Goal: Ask a question

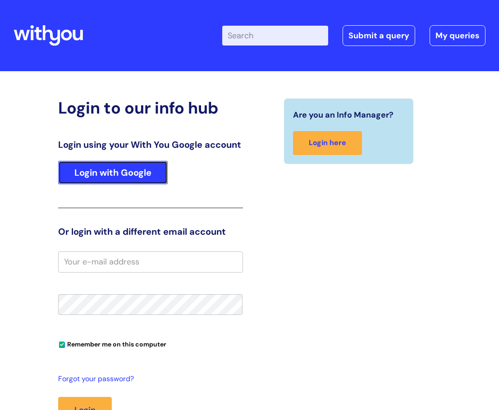
drag, startPoint x: 0, startPoint y: 0, endPoint x: 146, endPoint y: 169, distance: 224.0
click at [146, 169] on link "Login with Google" at bounding box center [113, 172] width 110 height 23
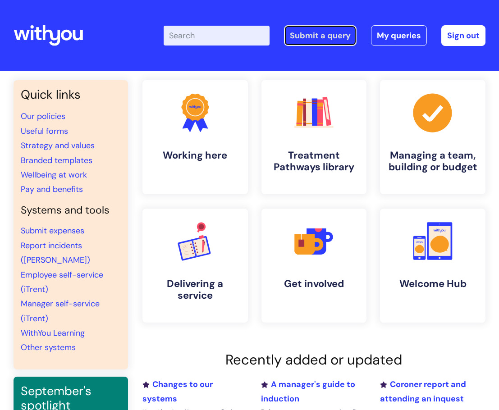
click at [314, 33] on link "Submit a query" at bounding box center [320, 35] width 73 height 21
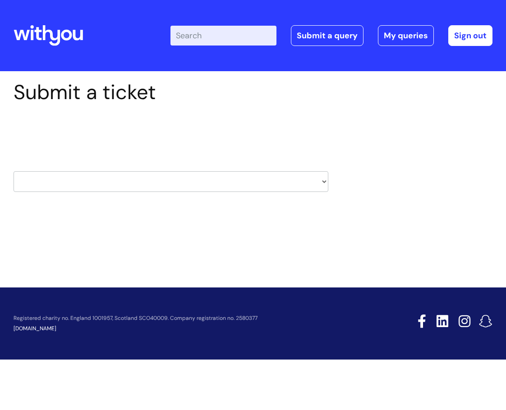
click at [297, 184] on select "HR / People IT and Support Clinical Drug Alerts Finance Accounts Data Support T…" at bounding box center [171, 181] width 315 height 21
select select "data_support_team"
click at [14, 171] on select "HR / People IT and Support Clinical Drug Alerts Finance Accounts Data Support T…" at bounding box center [171, 181] width 315 height 21
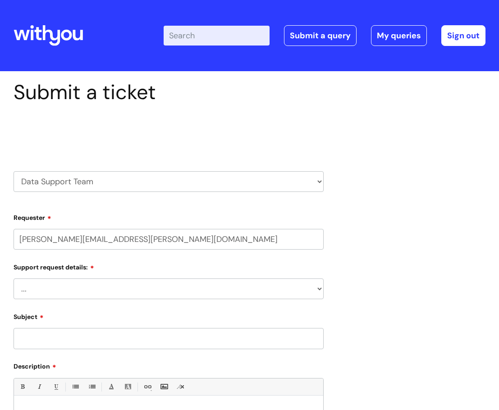
select select "80004286566"
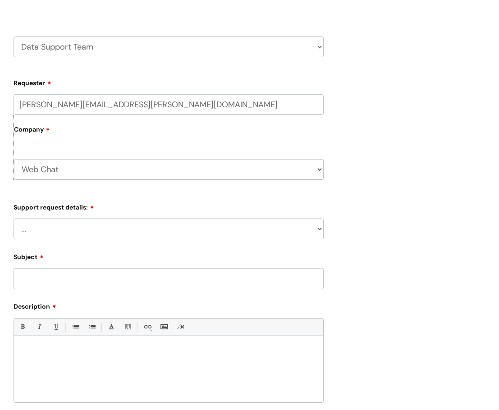
scroll to position [135, 0]
click at [284, 224] on select "... My enquiry relates to Nebula My enquiry relates to Halo My enquiry relates …" at bounding box center [169, 228] width 310 height 21
click at [299, 42] on select "HR / People IT and Support Clinical Drug Alerts Finance Accounts Data Support T…" at bounding box center [169, 46] width 310 height 21
select select "systems"
click at [14, 36] on select "HR / People IT and Support Clinical Drug Alerts Finance Accounts Data Support T…" at bounding box center [169, 46] width 310 height 21
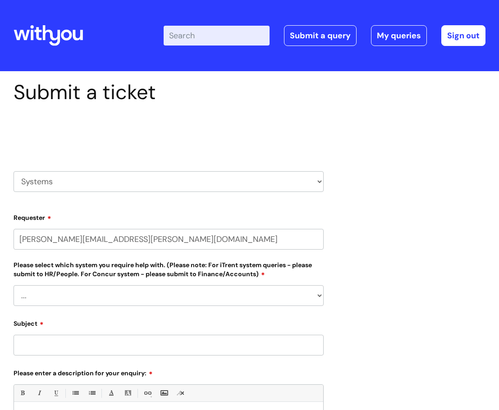
select select "80004286566"
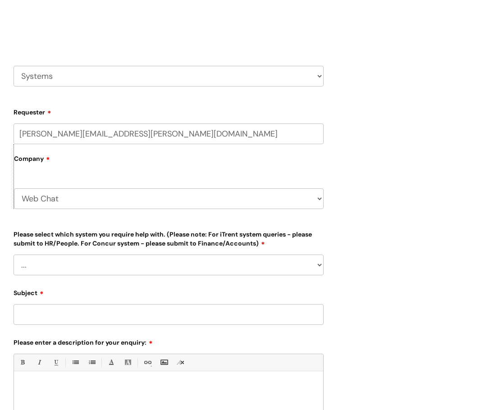
scroll to position [135, 0]
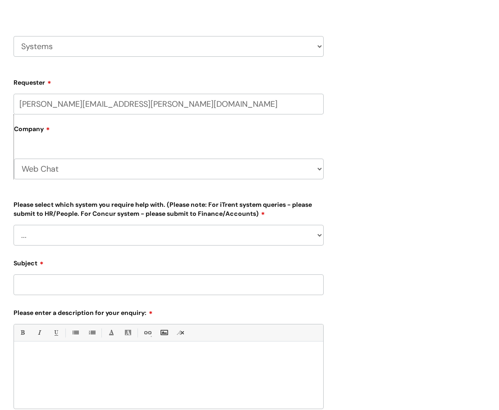
click at [276, 232] on select "... [PERSON_NAME] Helpdesk [DATE][DOMAIN_NAME] Nebula fault ILLY CarePath fault…" at bounding box center [169, 235] width 310 height 21
select select "[PERSON_NAME]"
click at [14, 225] on select "... [PERSON_NAME] Helpdesk [DATE][DOMAIN_NAME] Nebula fault ILLY CarePath fault…" at bounding box center [169, 235] width 310 height 21
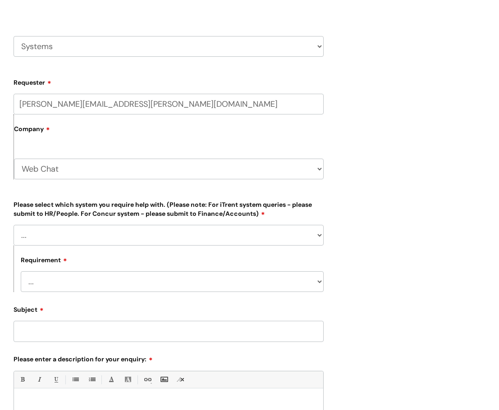
click at [214, 279] on select "... Login required Data report assistance Reporting a fault" at bounding box center [172, 281] width 303 height 21
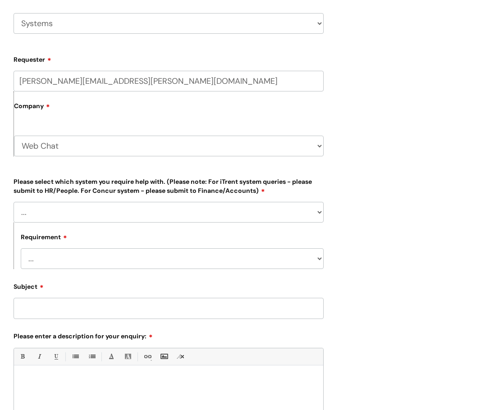
scroll to position [180, 0]
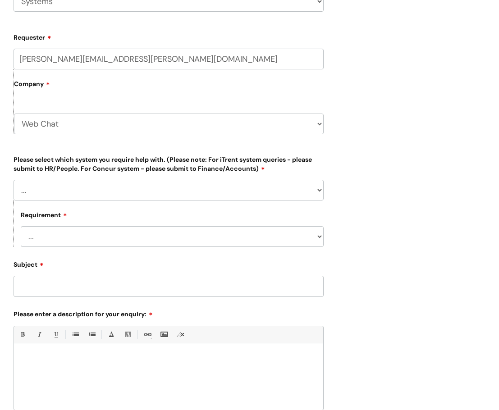
click at [220, 233] on select "... Login required Data report assistance Reporting a fault" at bounding box center [172, 236] width 303 height 21
select select "Data report assistance"
click at [21, 226] on select "... Login required Data report assistance Reporting a fault" at bounding box center [172, 236] width 303 height 21
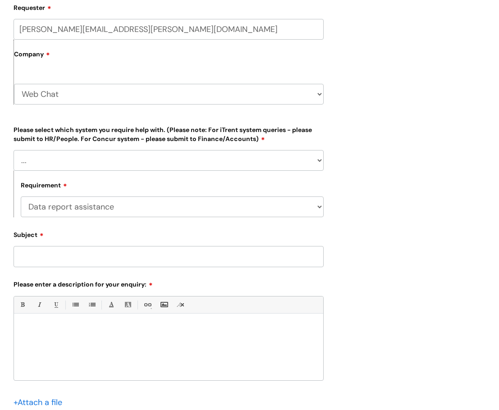
scroll to position [225, 0]
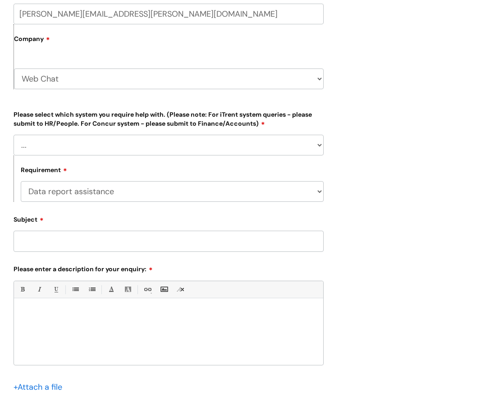
click at [216, 242] on input "Subject" at bounding box center [169, 241] width 310 height 21
type input "wrong contract area/service"
click at [206, 317] on p at bounding box center [169, 314] width 296 height 8
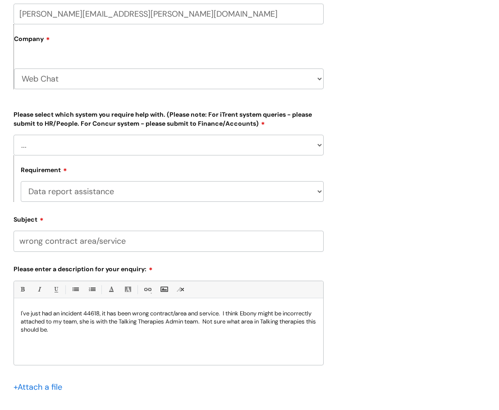
scroll to position [288, 0]
click at [176, 354] on p "Hiya I've just had an incident 44618, it has been wrong contract/area and servi…" at bounding box center [169, 325] width 296 height 65
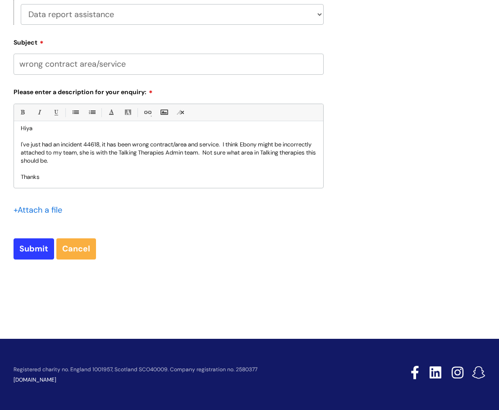
scroll to position [403, 0]
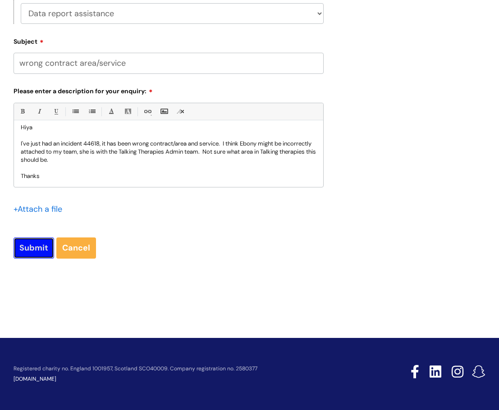
click at [35, 251] on input "Submit" at bounding box center [34, 247] width 41 height 21
type input "Please Wait..."
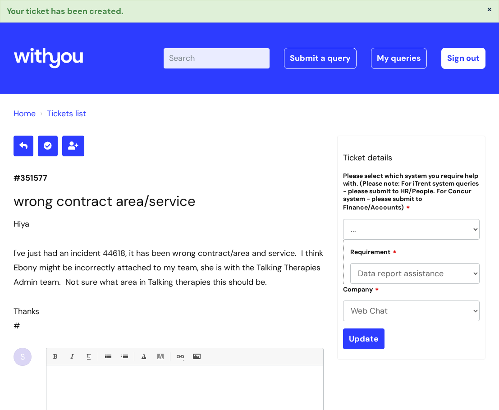
select select "[PERSON_NAME]"
select select "Data report assistance"
